Goal: Information Seeking & Learning: Check status

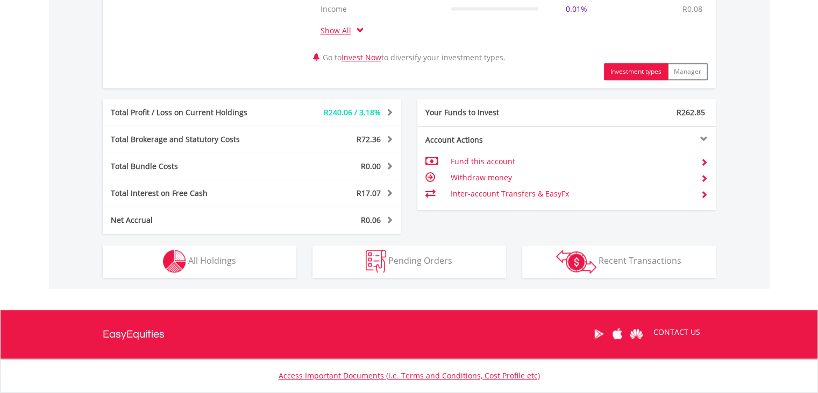
scroll to position [603, 0]
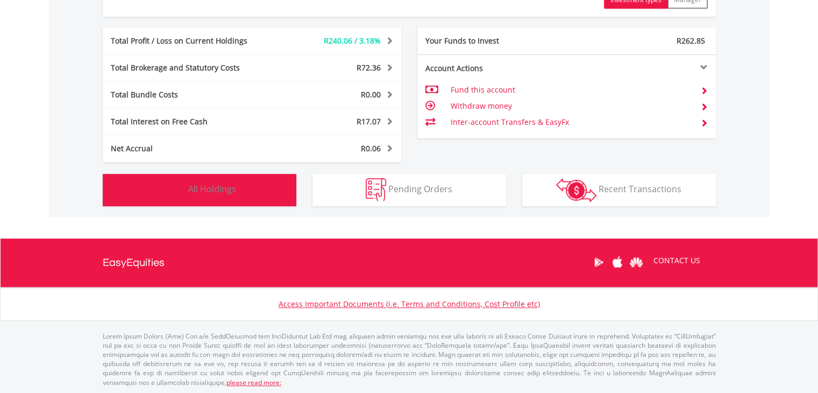
click at [205, 194] on button "Holdings All Holdings" at bounding box center [200, 190] width 194 height 32
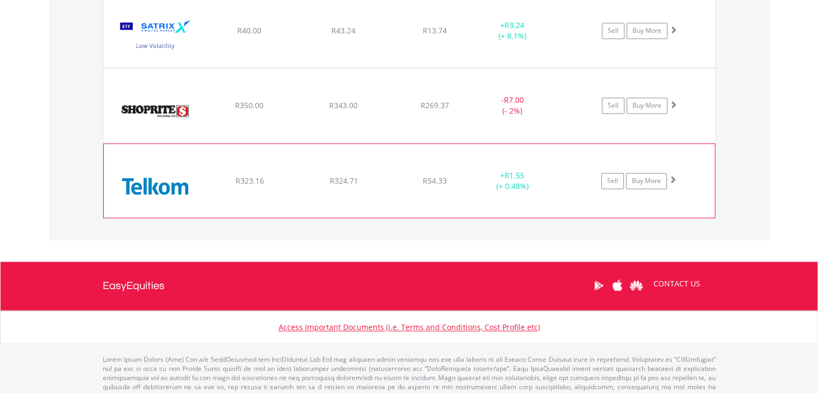
scroll to position [1593, 0]
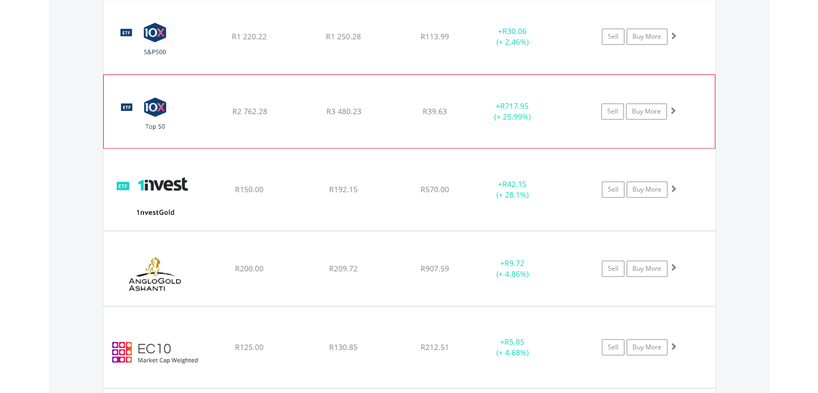
scroll to position [894, 0]
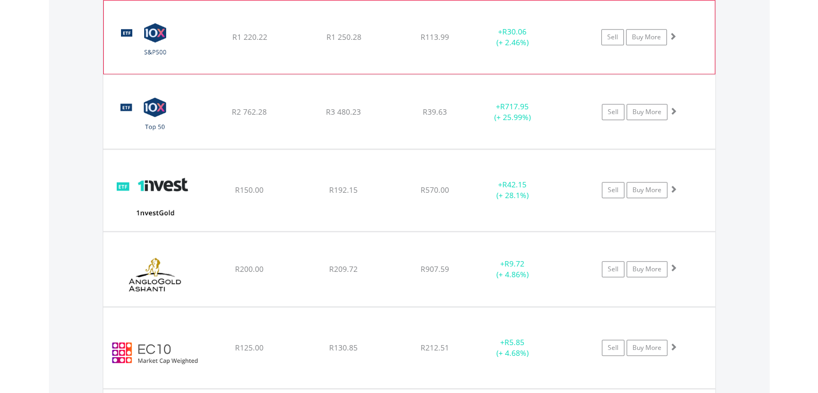
click at [387, 63] on div "﻿ 10X S&P 500 Exchange Traded Fund R1 220.22 R1 250.28 R113.99 + R30.06 (+ 2.46…" at bounding box center [409, 37] width 611 height 73
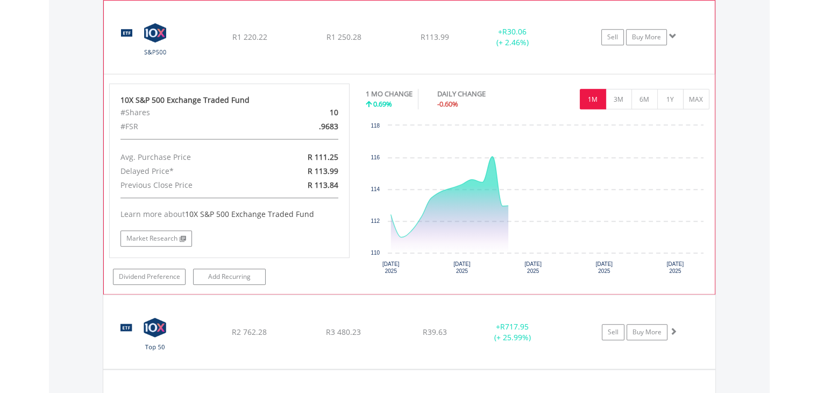
scroll to position [840, 0]
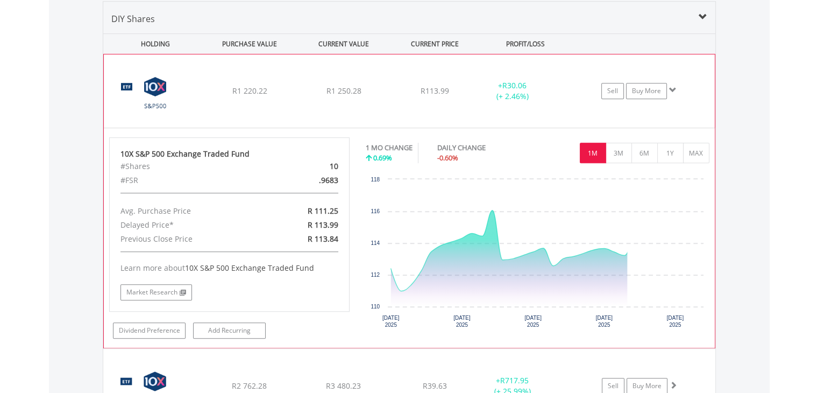
click at [394, 83] on div "﻿ 10X S&P 500 Exchange Traded Fund R1 220.22 R1 250.28 R113.99 + R30.06 (+ 2.46…" at bounding box center [409, 90] width 611 height 73
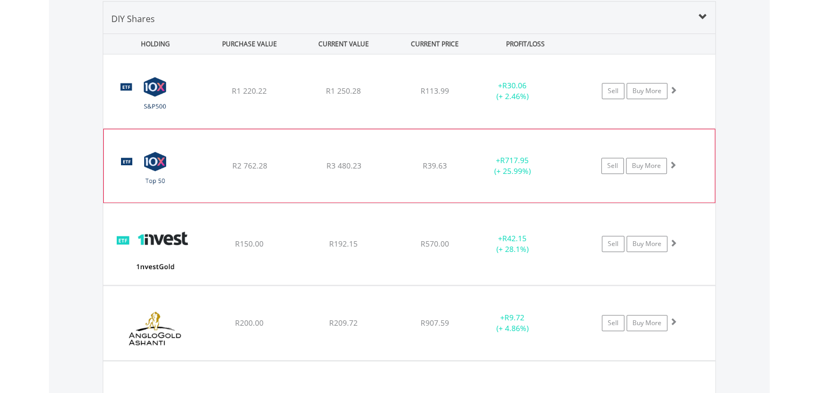
click at [394, 128] on div "﻿ 10X S&P [GEOGRAPHIC_DATA] Top50 Index Exchange Traded Fund R2 762.28 R3 480.2…" at bounding box center [409, 91] width 612 height 74
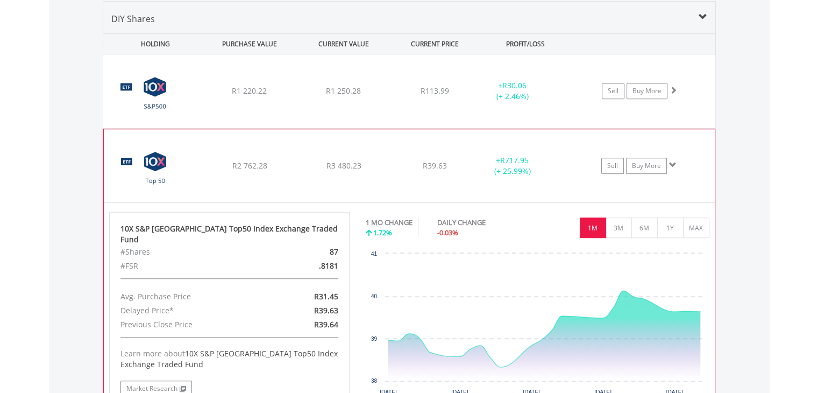
click at [412, 128] on div "﻿ 10X S&P [GEOGRAPHIC_DATA] Top50 Index Exchange Traded Fund R2 762.28 R3 480.2…" at bounding box center [409, 91] width 612 height 74
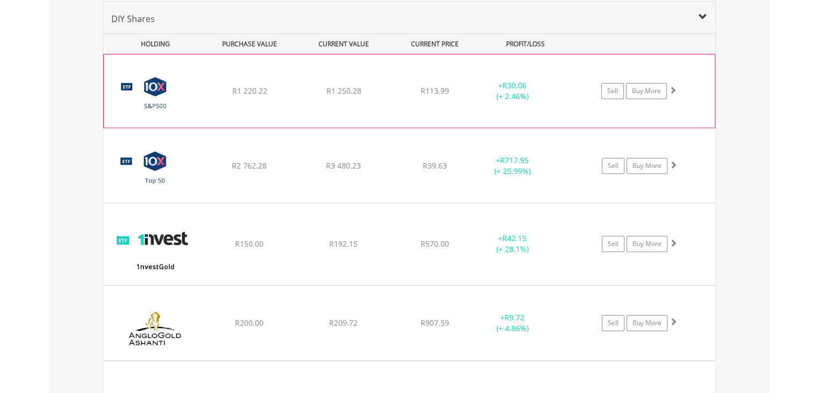
click at [397, 100] on div "﻿ 10X S&P 500 Exchange Traded Fund R1 220.22 R1 250.28 R113.99 + R30.06 (+ 2.46…" at bounding box center [409, 90] width 611 height 73
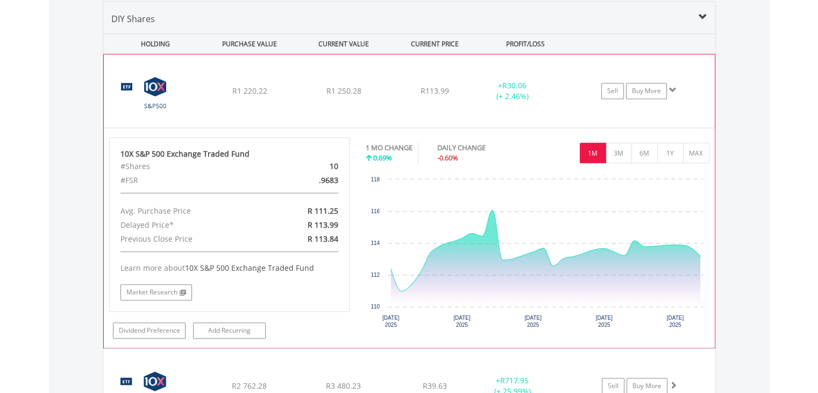
click at [381, 80] on div "﻿ 10X S&P 500 Exchange Traded Fund R1 220.22 R1 250.28 R113.99 + R30.06 (+ 2.46…" at bounding box center [409, 90] width 611 height 73
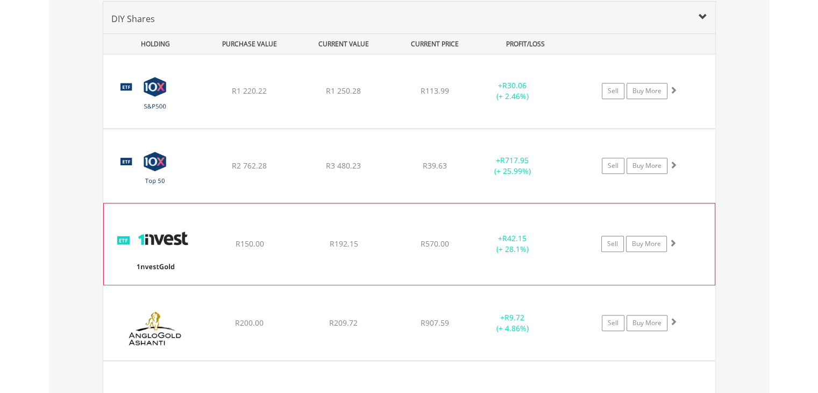
click at [389, 96] on div "R192.15" at bounding box center [344, 91] width 92 height 11
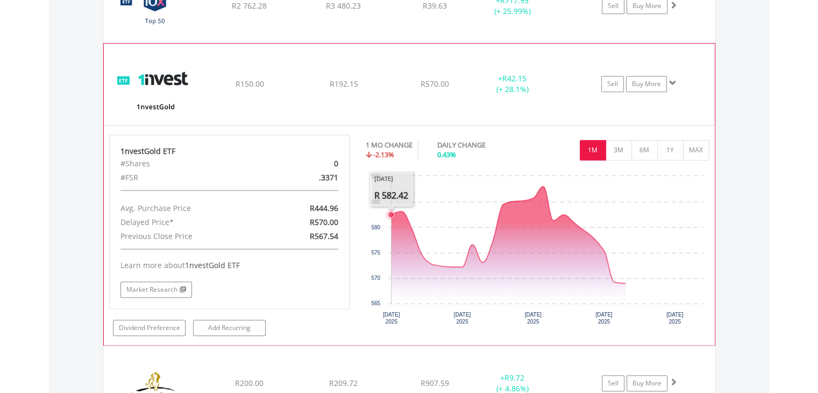
scroll to position [1001, 0]
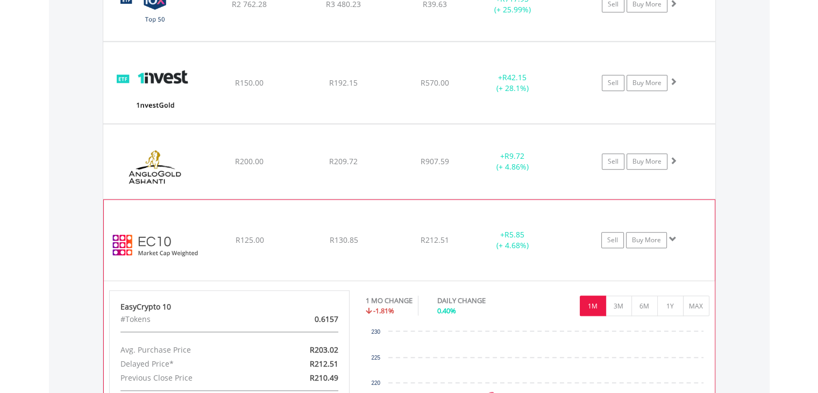
scroll to position [1109, 0]
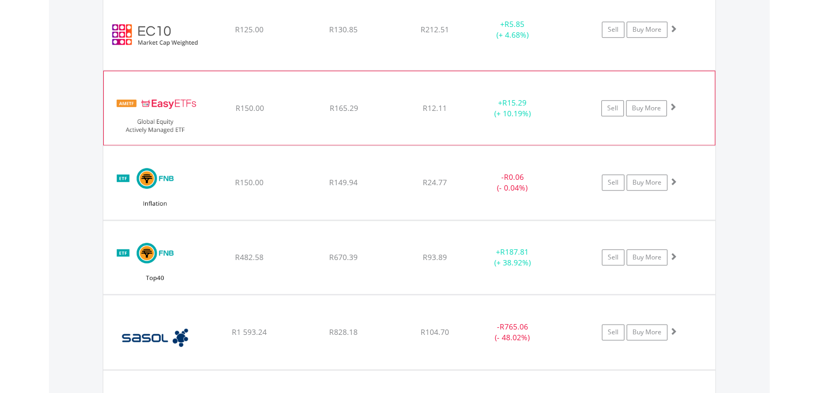
scroll to position [1217, 0]
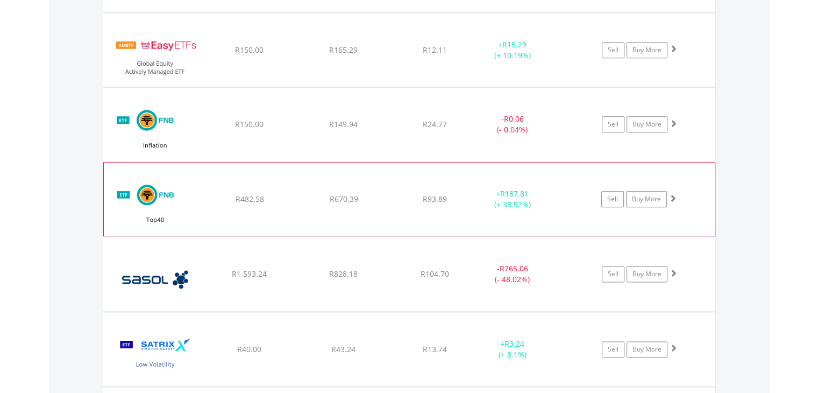
scroll to position [1270, 0]
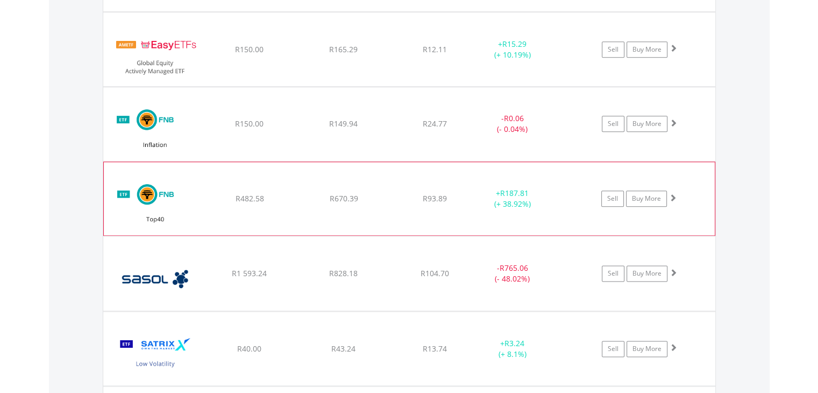
scroll to position [1324, 0]
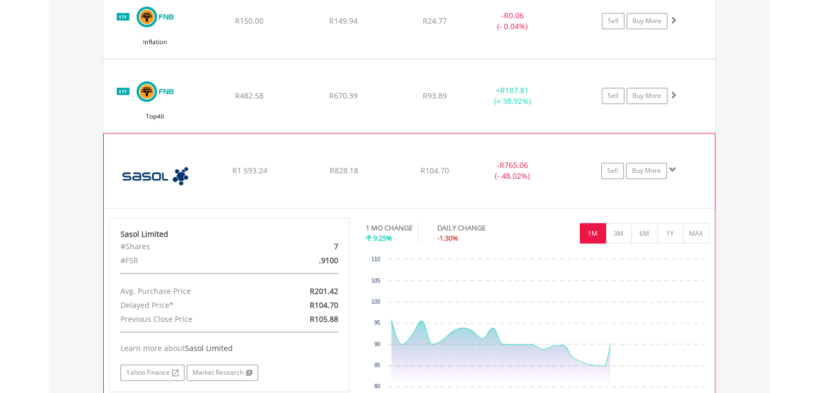
scroll to position [1486, 0]
